Goal: Task Accomplishment & Management: Use online tool/utility

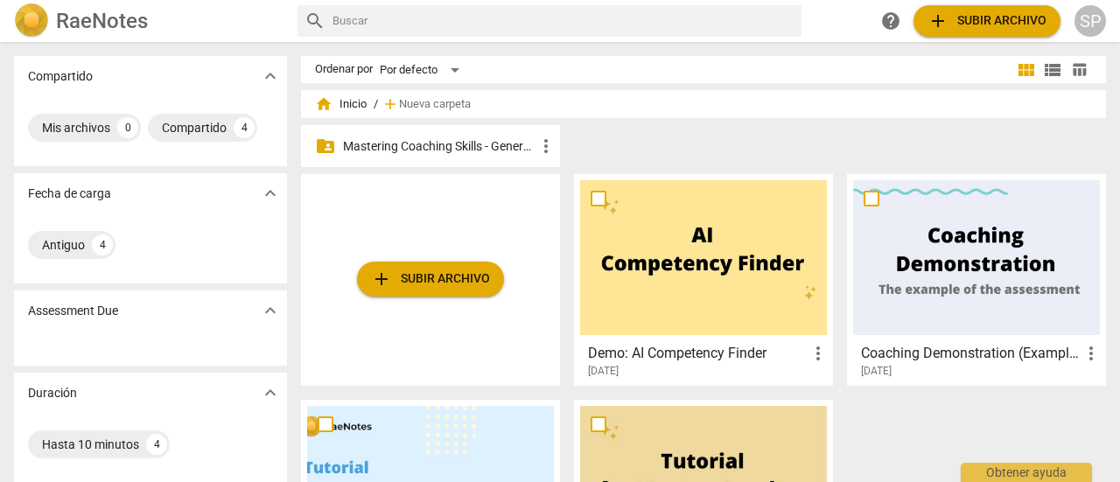
click at [410, 147] on p "Mastering Coaching Skills - Generación 31" at bounding box center [439, 146] width 193 height 18
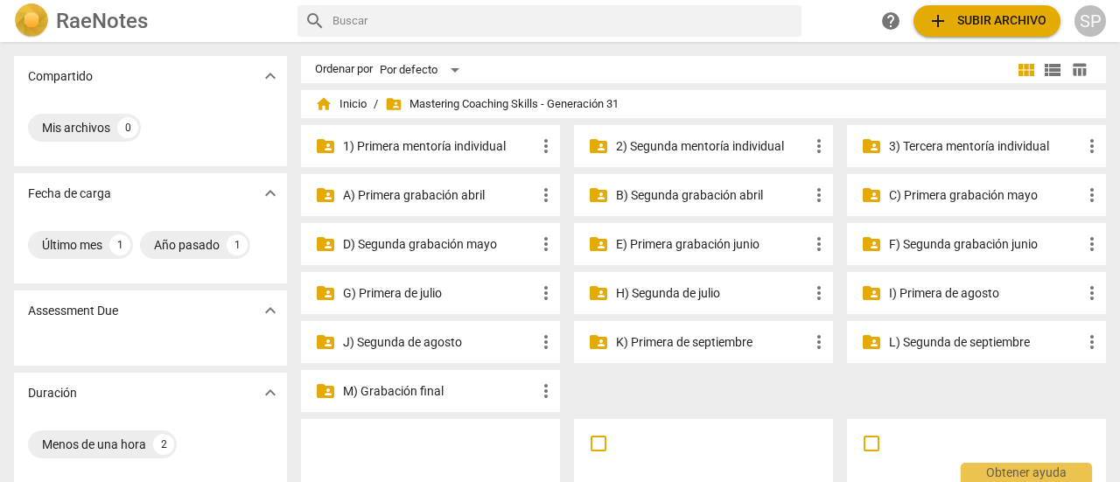
click at [952, 286] on p "I) Primera de agosto" at bounding box center [985, 293] width 193 height 18
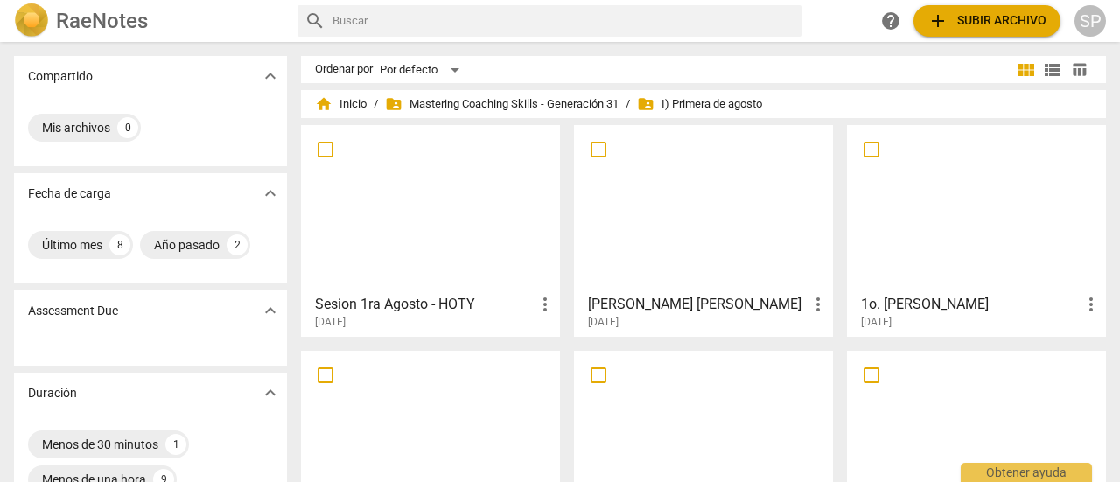
click at [983, 15] on span "add Subir archivo" at bounding box center [987, 21] width 119 height 21
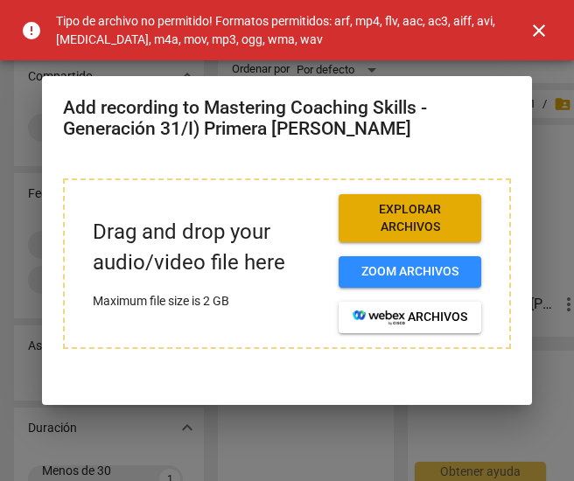
click at [539, 31] on span "close" at bounding box center [539, 30] width 21 height 21
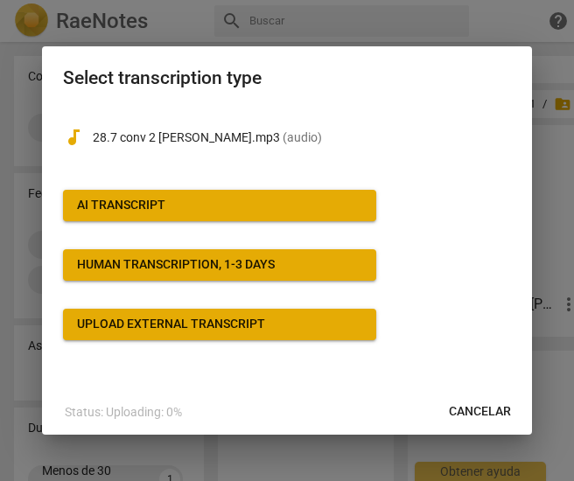
click at [210, 206] on span "AI Transcript" at bounding box center [219, 206] width 285 height 18
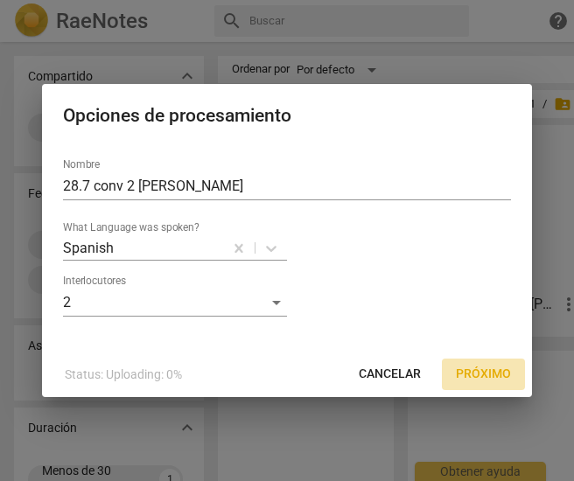
click at [471, 373] on span "Próximo" at bounding box center [483, 375] width 55 height 18
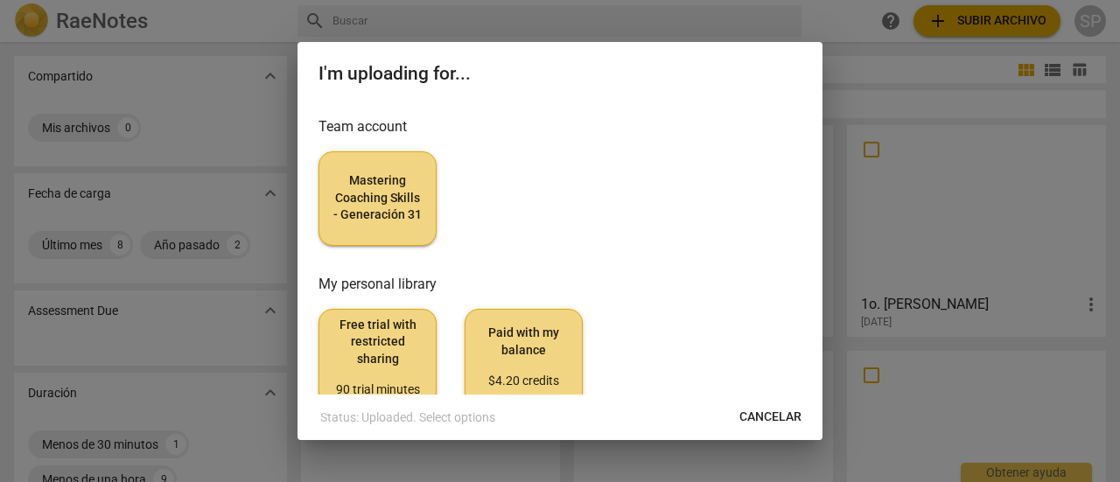
click at [548, 127] on h3 "Team account" at bounding box center [560, 126] width 483 height 21
click at [351, 207] on span "Mastering Coaching Skills - Generación 31" at bounding box center [377, 198] width 88 height 52
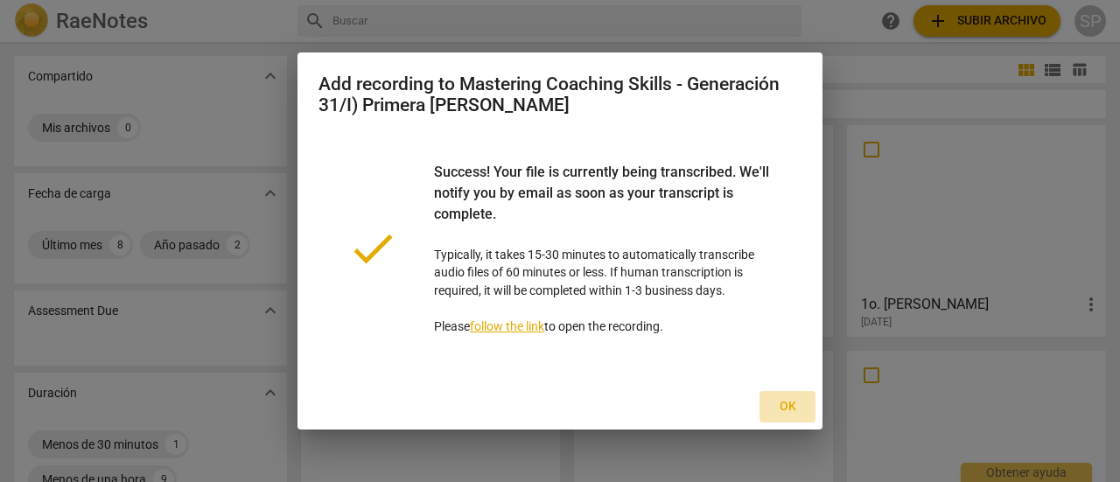
click at [791, 407] on span "Ok" at bounding box center [788, 407] width 28 height 18
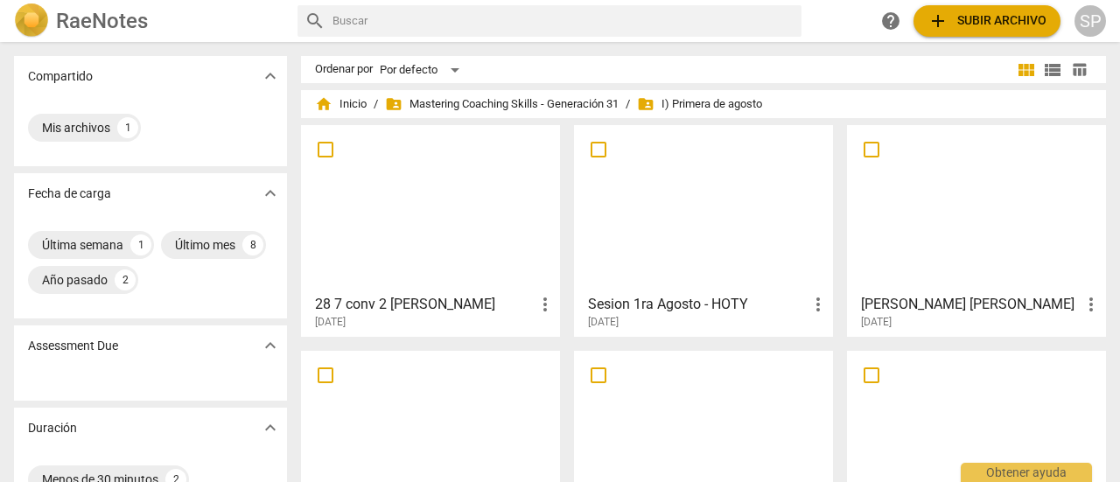
click at [462, 235] on div at bounding box center [430, 208] width 247 height 155
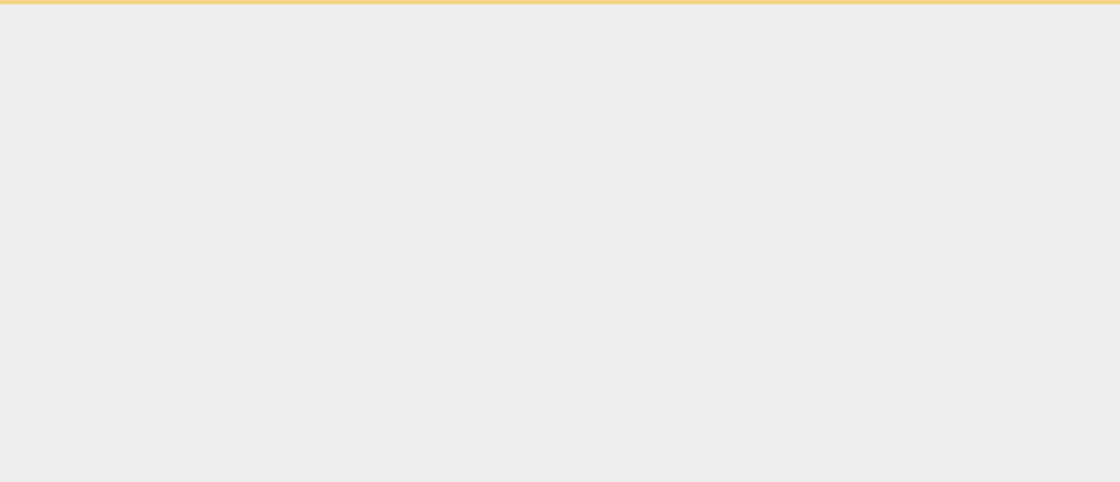
click at [462, 4] on html "Obtener ayuda" at bounding box center [560, 2] width 1120 height 4
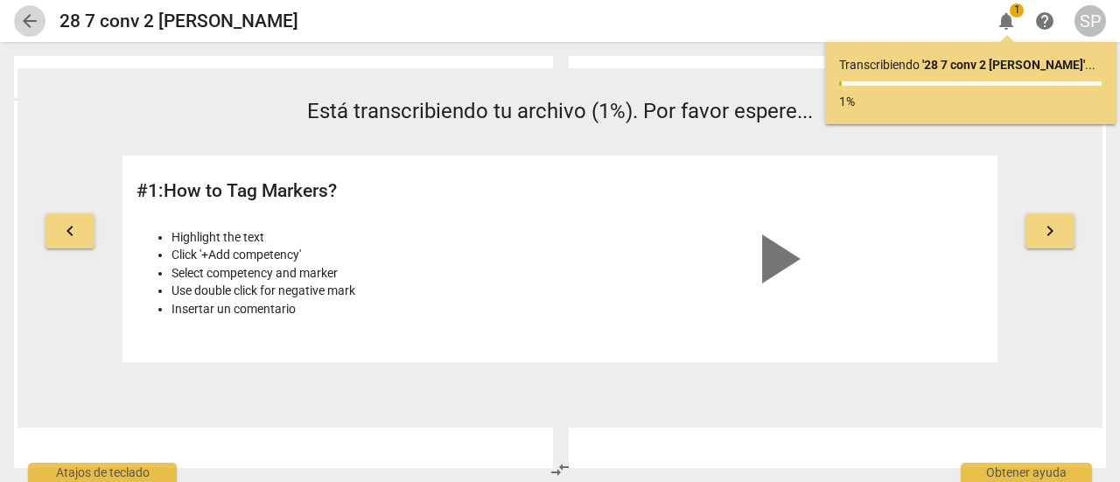
click at [35, 19] on span "arrow_back" at bounding box center [29, 21] width 21 height 21
click at [34, 14] on span "arrow_back" at bounding box center [29, 21] width 21 height 21
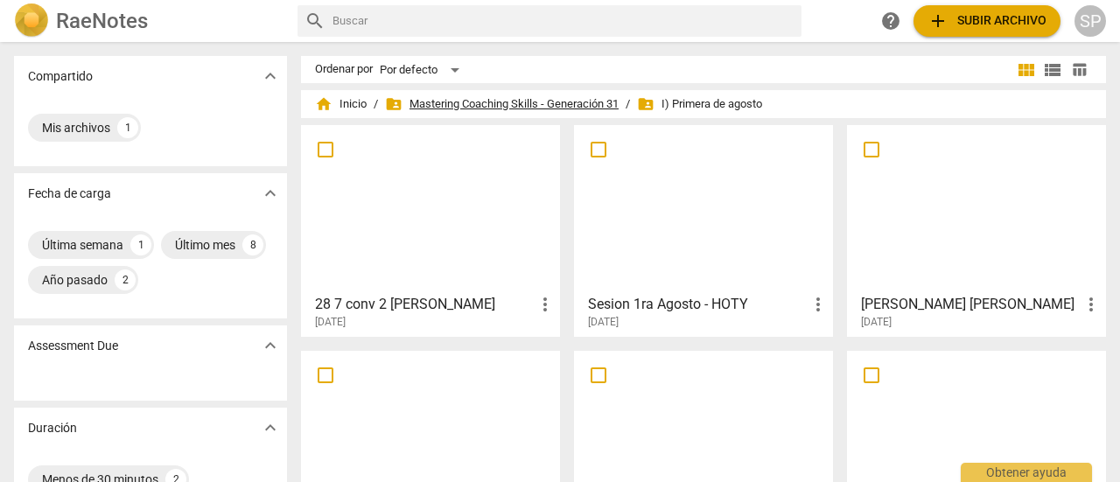
click at [492, 103] on span "folder_shared Mastering Coaching Skills - Generación 31" at bounding box center [502, 104] width 234 height 18
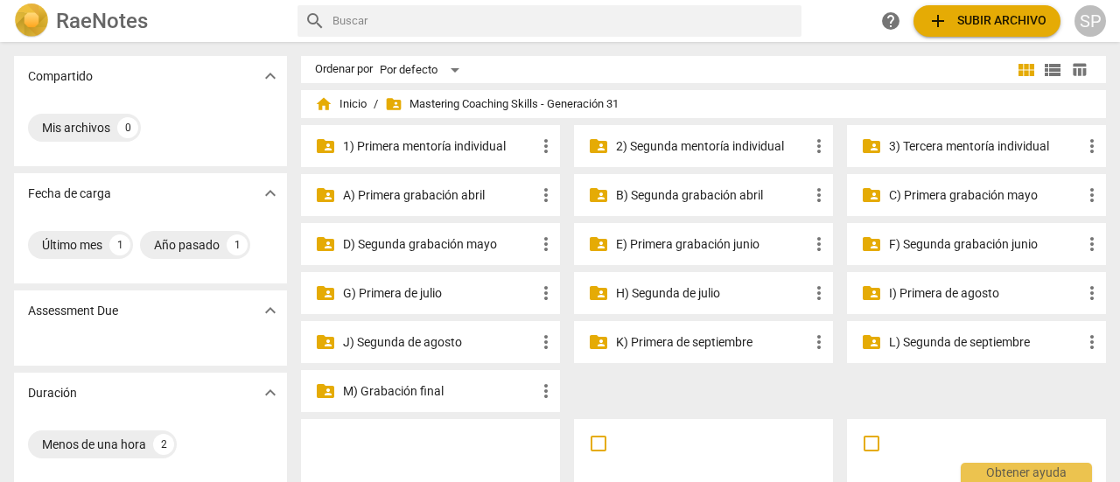
click at [513, 340] on p "J) Segunda de agosto" at bounding box center [439, 342] width 193 height 18
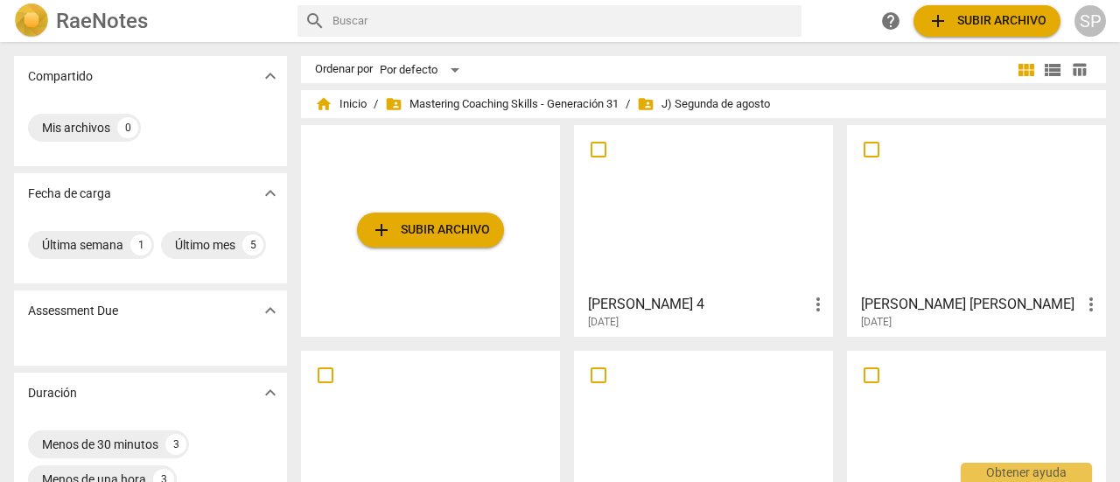
click at [481, 237] on span "add Subir archivo" at bounding box center [430, 230] width 119 height 21
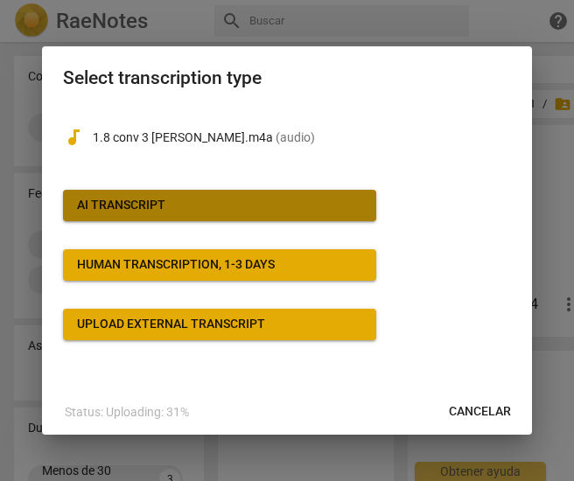
click at [341, 200] on span "AI Transcript" at bounding box center [219, 206] width 285 height 18
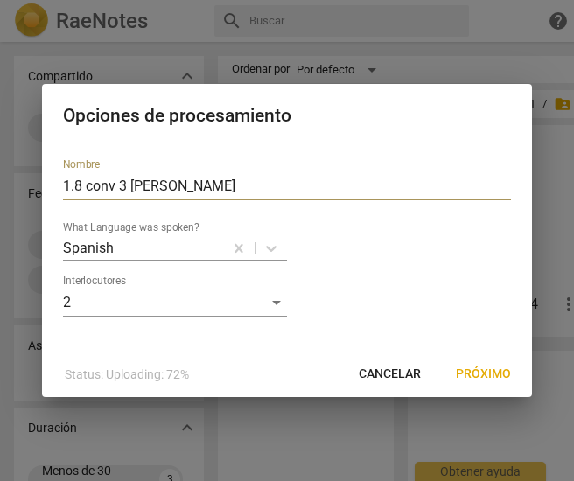
click at [209, 179] on input "1.8 conv 3 [PERSON_NAME]" at bounding box center [287, 186] width 448 height 28
type input "1"
type input "[PERSON_NAME]"
click at [476, 375] on span "Próximo" at bounding box center [483, 375] width 55 height 18
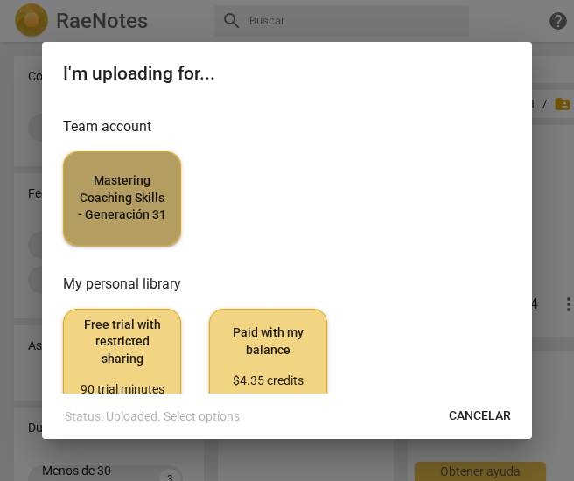
click at [144, 185] on span "Mastering Coaching Skills - Generación 31" at bounding box center [122, 198] width 88 height 52
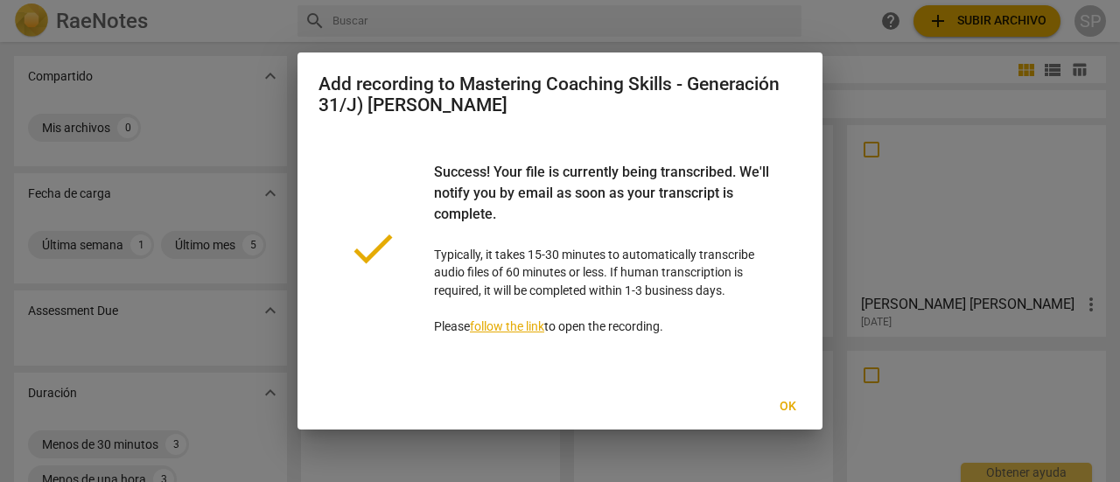
click at [792, 410] on span "Ok" at bounding box center [788, 407] width 28 height 18
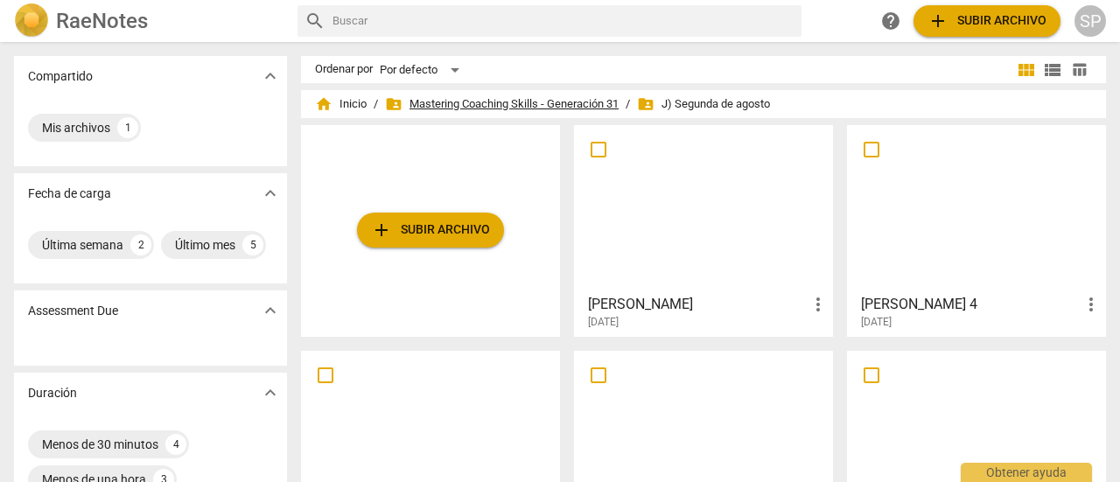
click at [487, 102] on span "folder_shared Mastering Coaching Skills - Generación 31" at bounding box center [502, 104] width 234 height 18
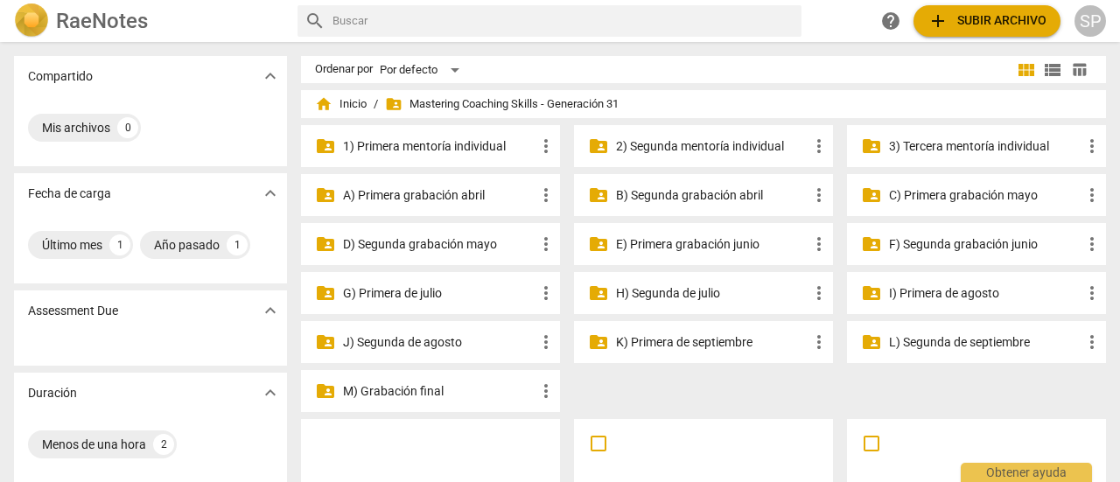
click at [979, 291] on p "I) Primera de agosto" at bounding box center [985, 293] width 193 height 18
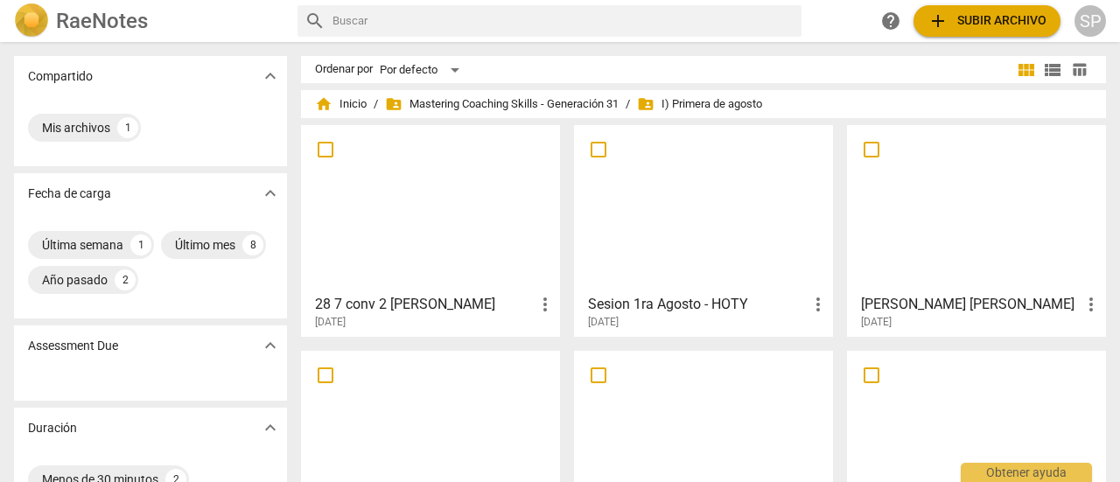
click at [370, 277] on div at bounding box center [430, 208] width 247 height 155
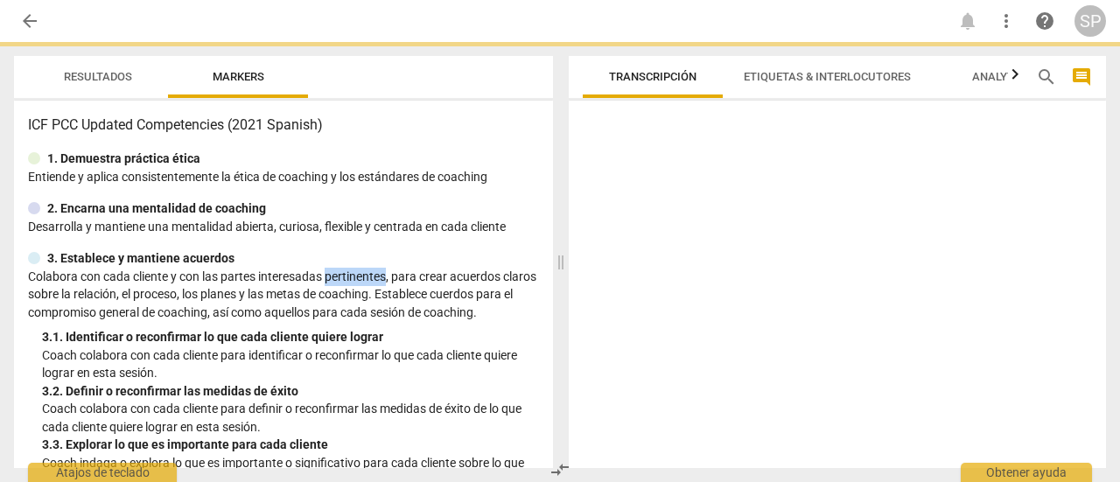
click at [370, 277] on p "Colabora con cada cliente y con las partes interesadas pertinentes, para crear …" at bounding box center [283, 295] width 511 height 54
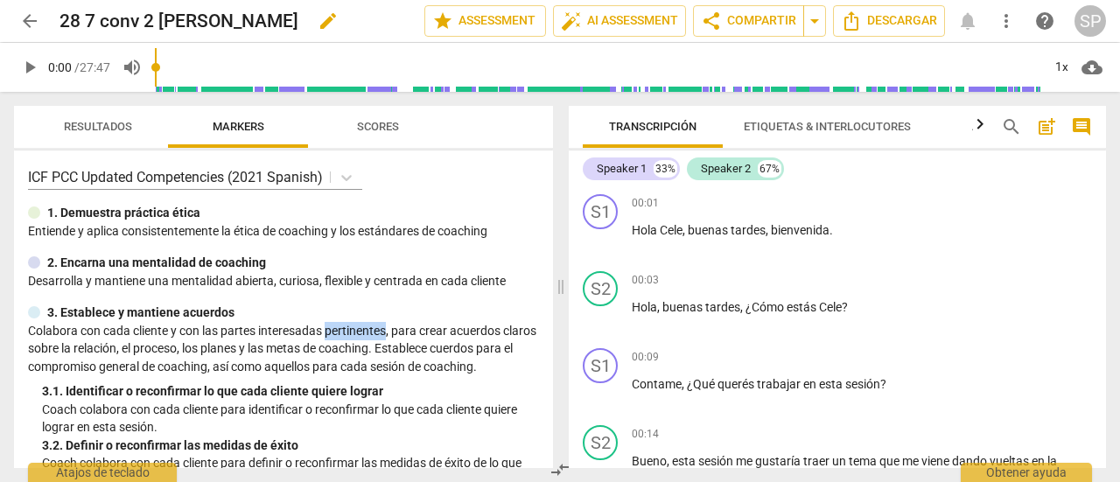
click at [318, 17] on span "edit" at bounding box center [328, 21] width 21 height 21
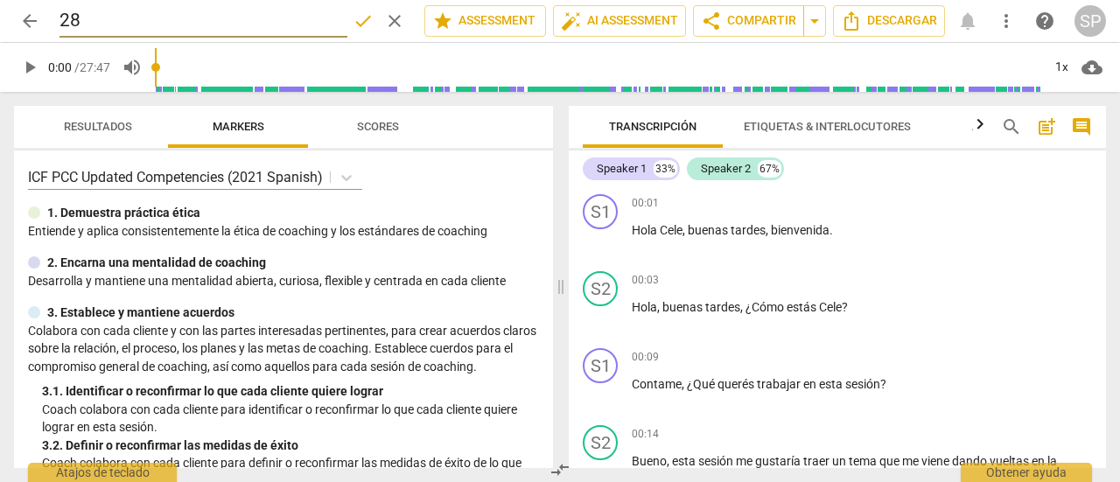
type input "2"
type input "[PERSON_NAME]"
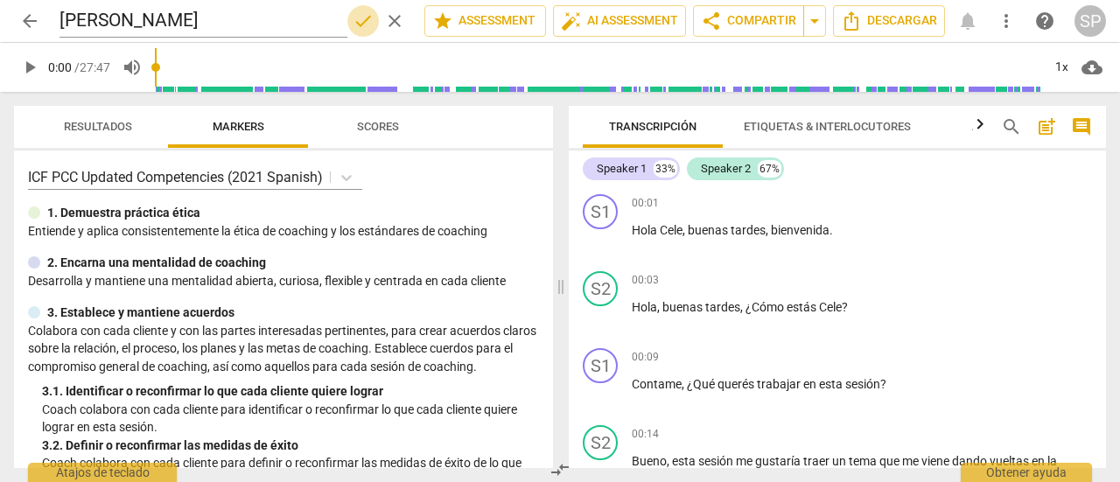
click at [361, 21] on span "done" at bounding box center [363, 21] width 21 height 21
click at [28, 24] on span "arrow_back" at bounding box center [29, 21] width 21 height 21
